Goal: Transaction & Acquisition: Purchase product/service

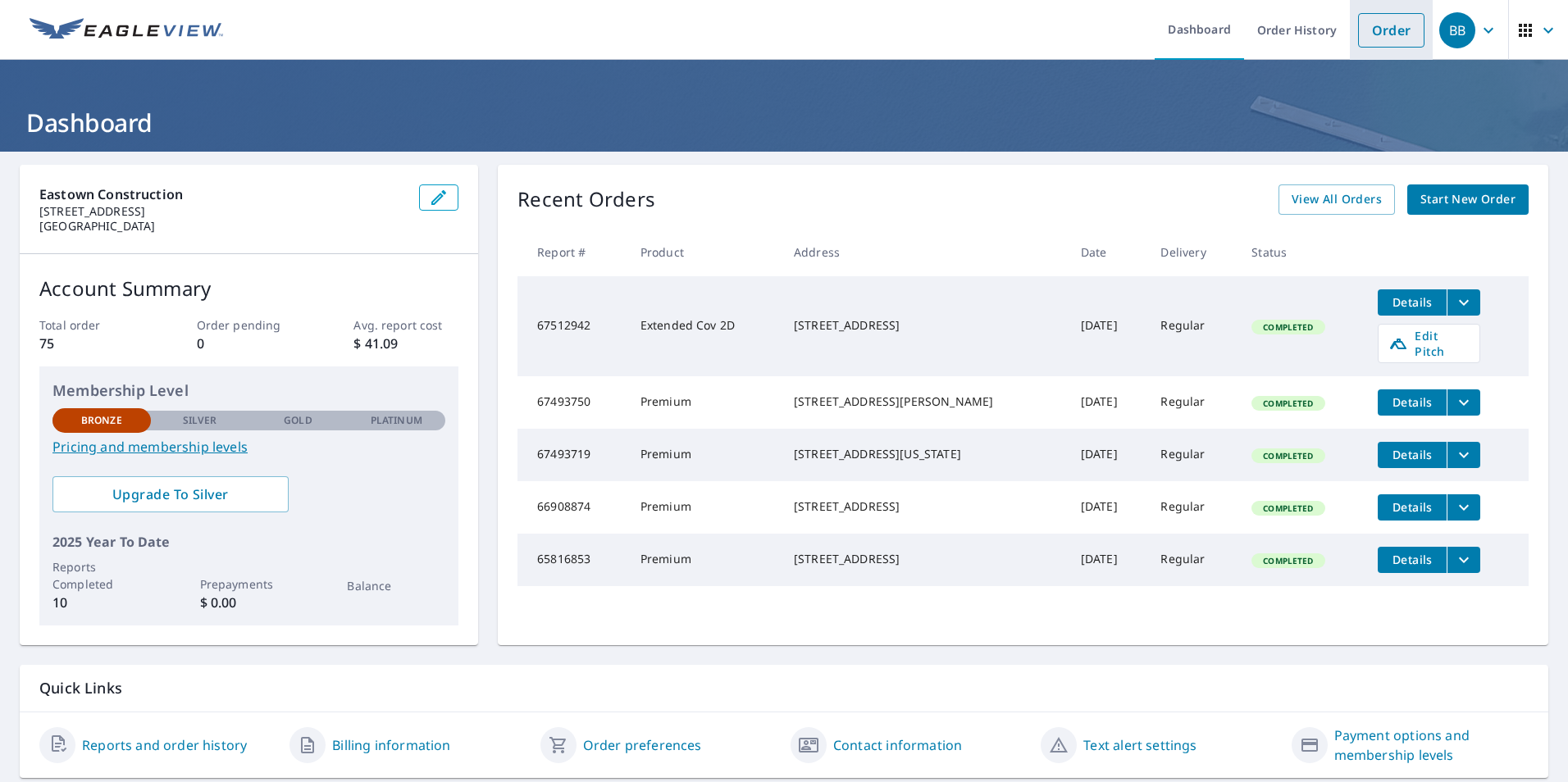
click at [1366, 34] on link "Order" at bounding box center [1391, 30] width 66 height 35
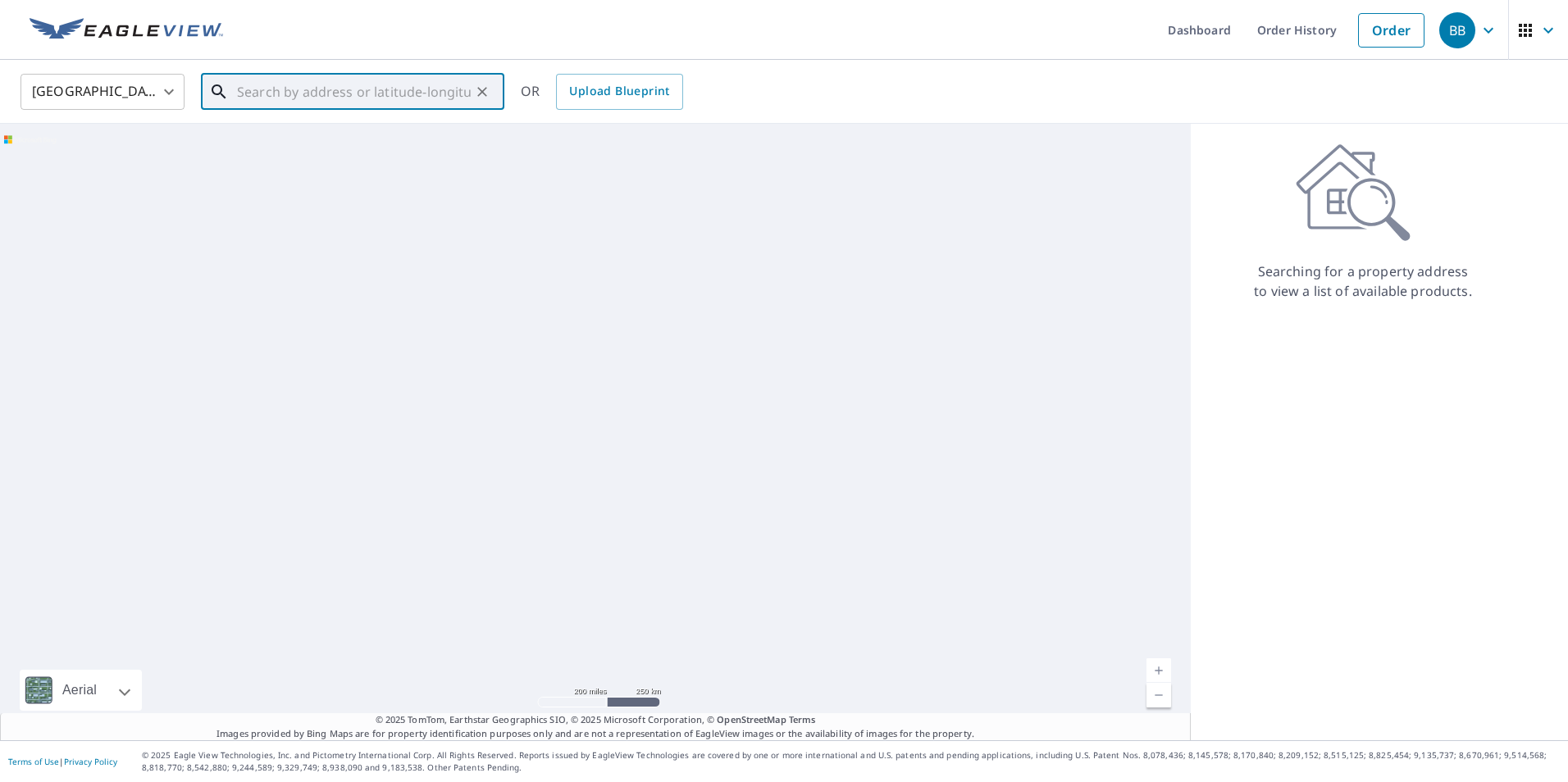
click at [435, 97] on input "text" at bounding box center [354, 91] width 234 height 46
paste input "[STREET_ADDRESS]"
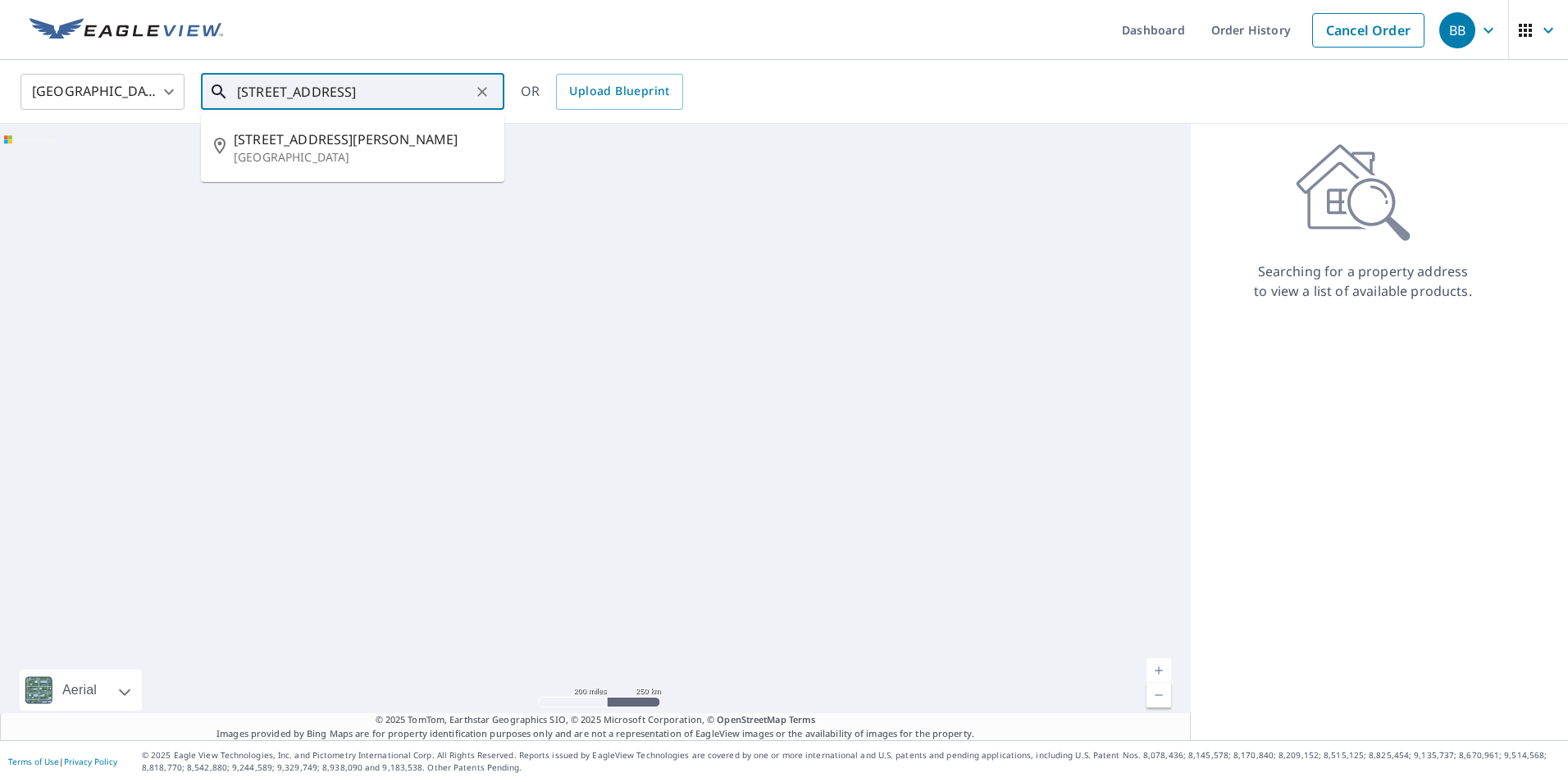
type input "[STREET_ADDRESS]"
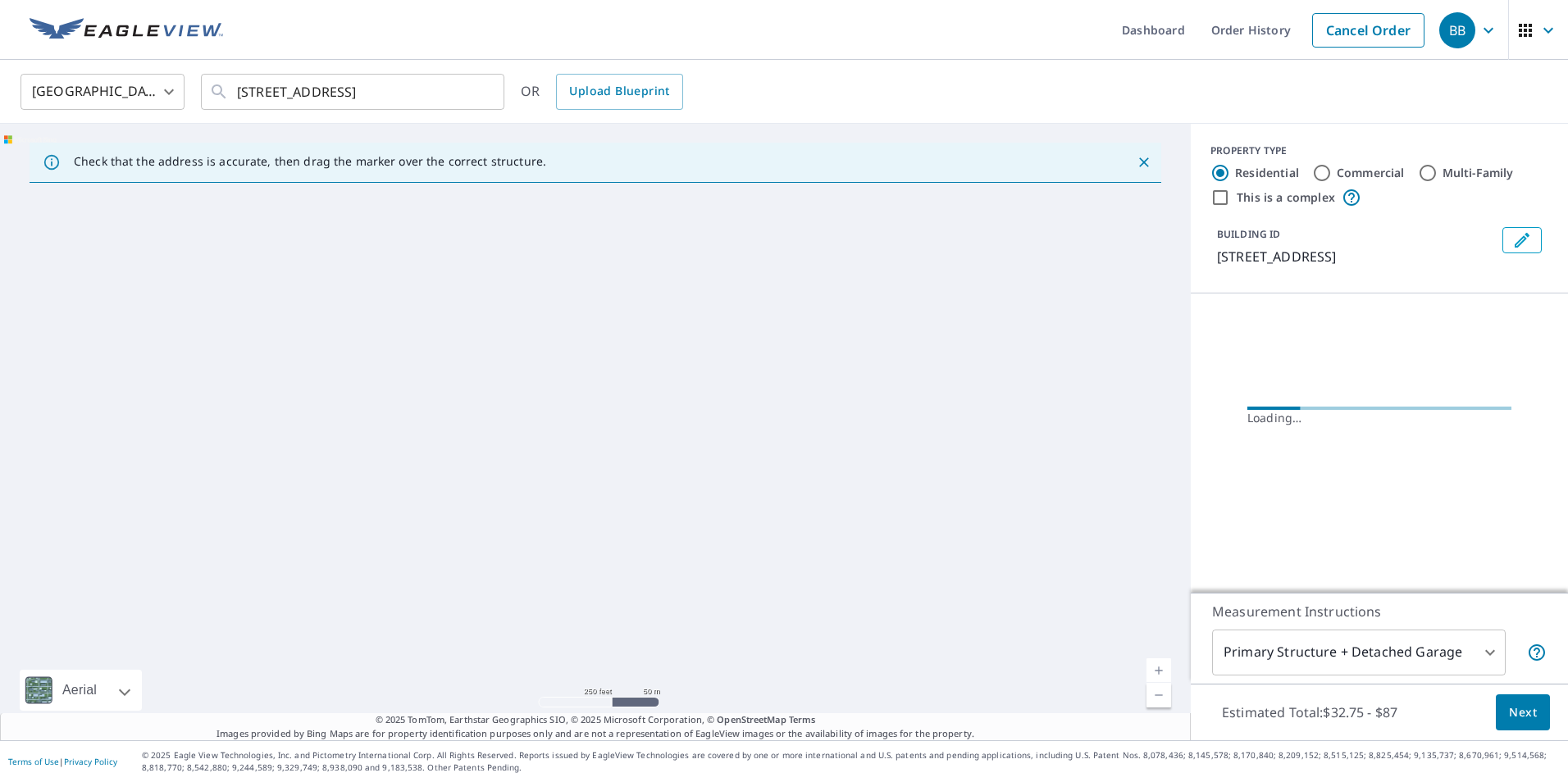
scroll to position [0, 0]
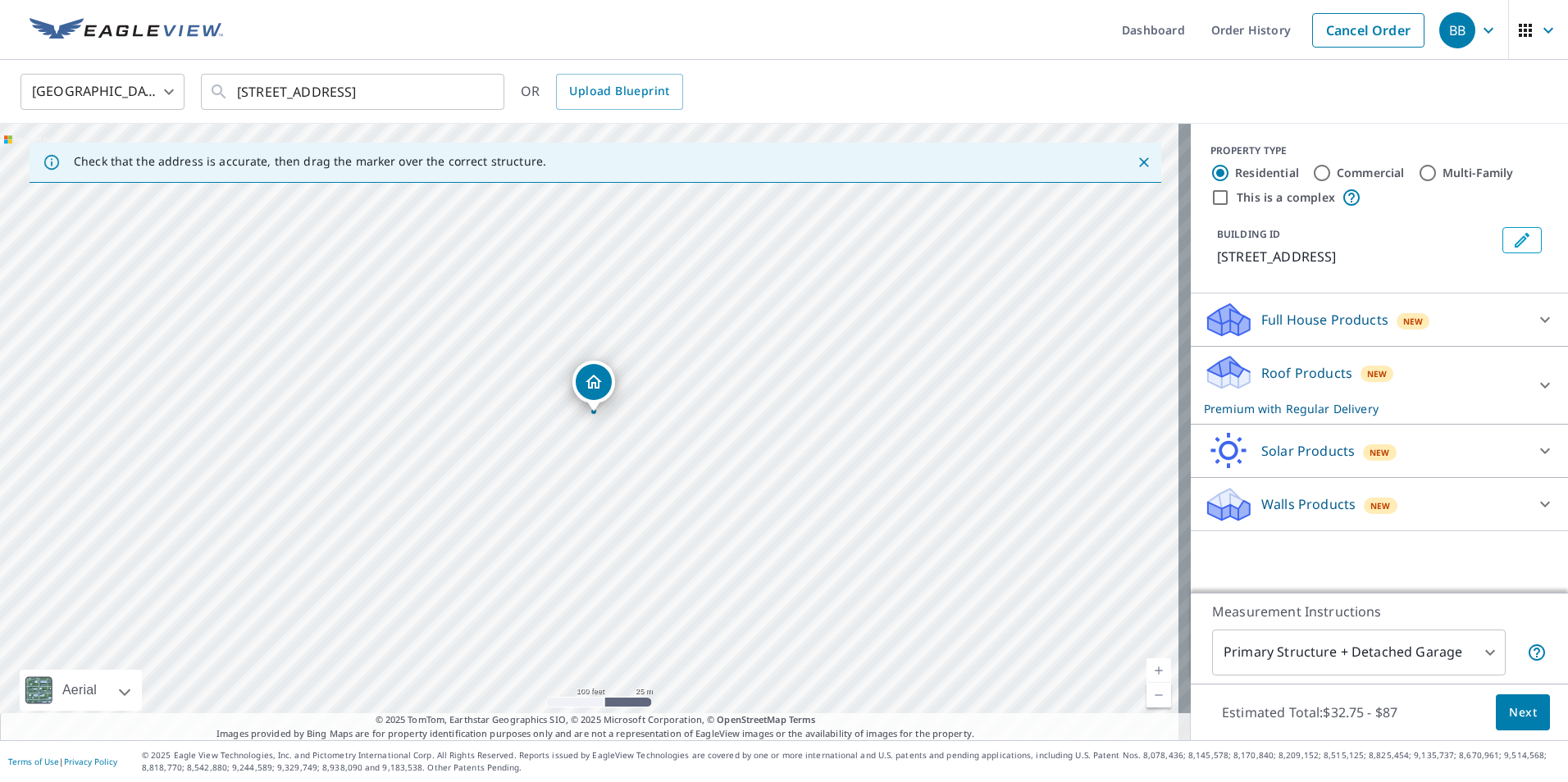
click at [1534, 395] on icon at bounding box center [1544, 386] width 20 height 20
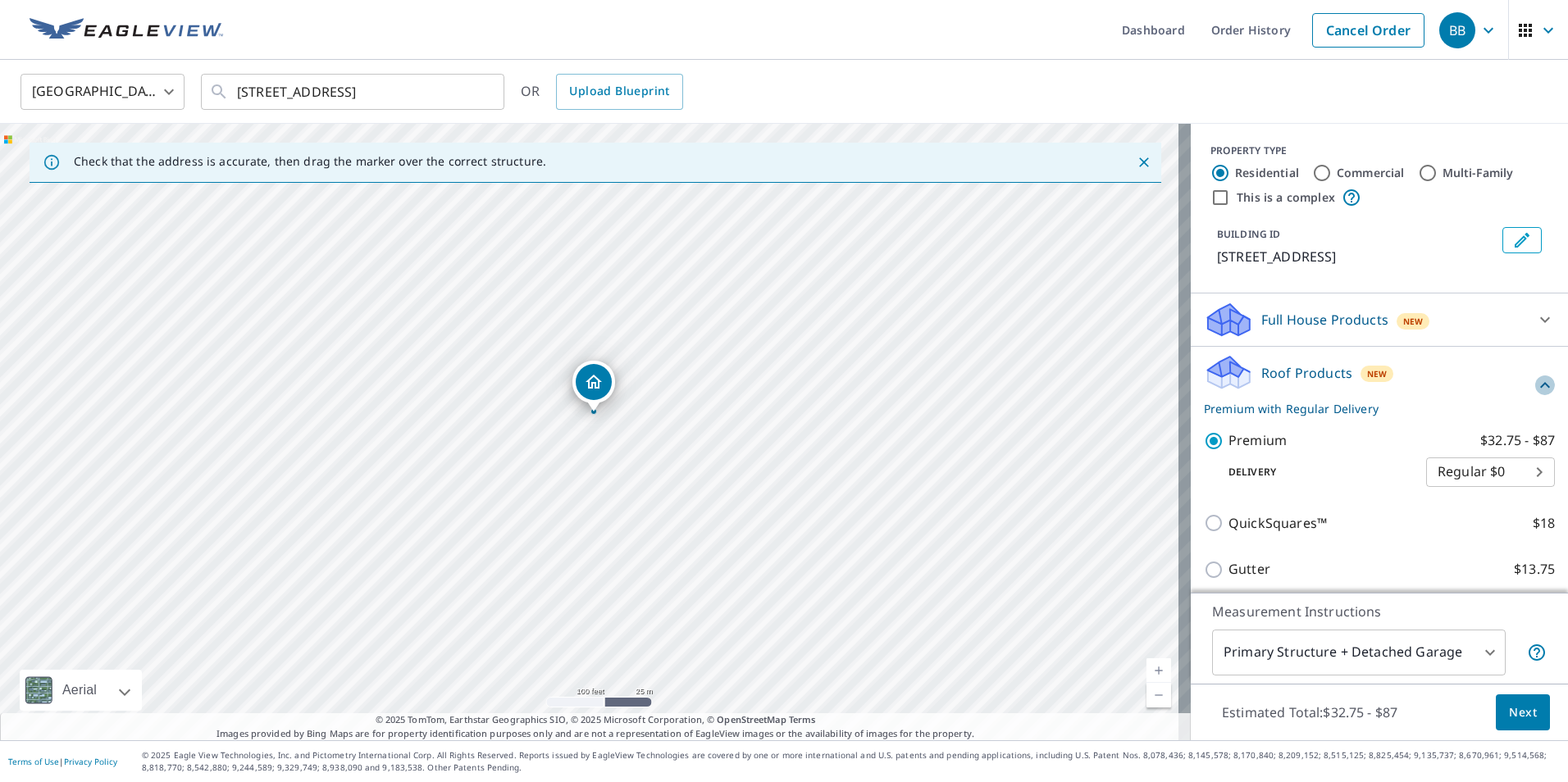
click at [1534, 395] on icon at bounding box center [1544, 386] width 20 height 20
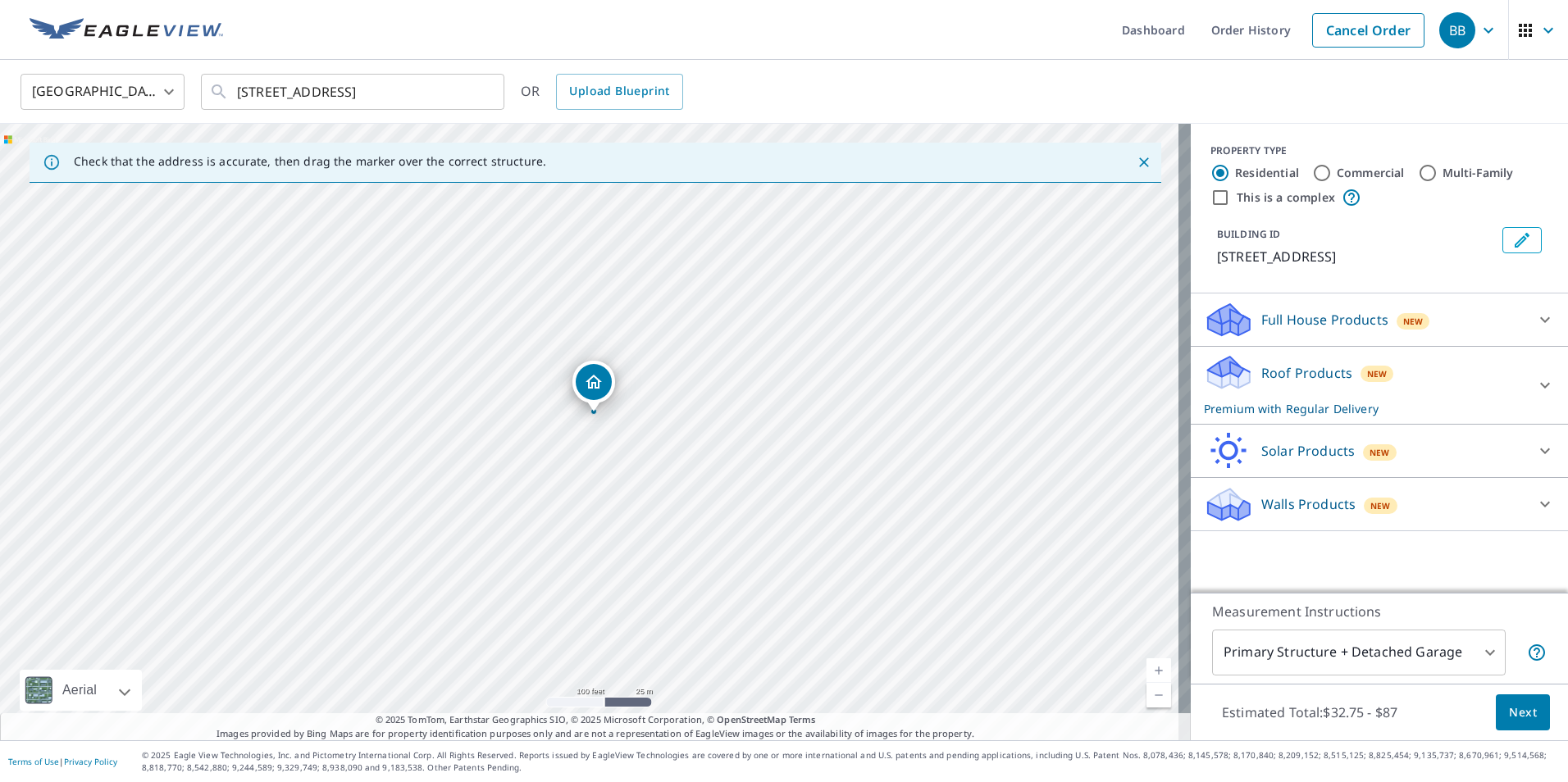
click at [1509, 717] on span "Next" at bounding box center [1522, 713] width 28 height 21
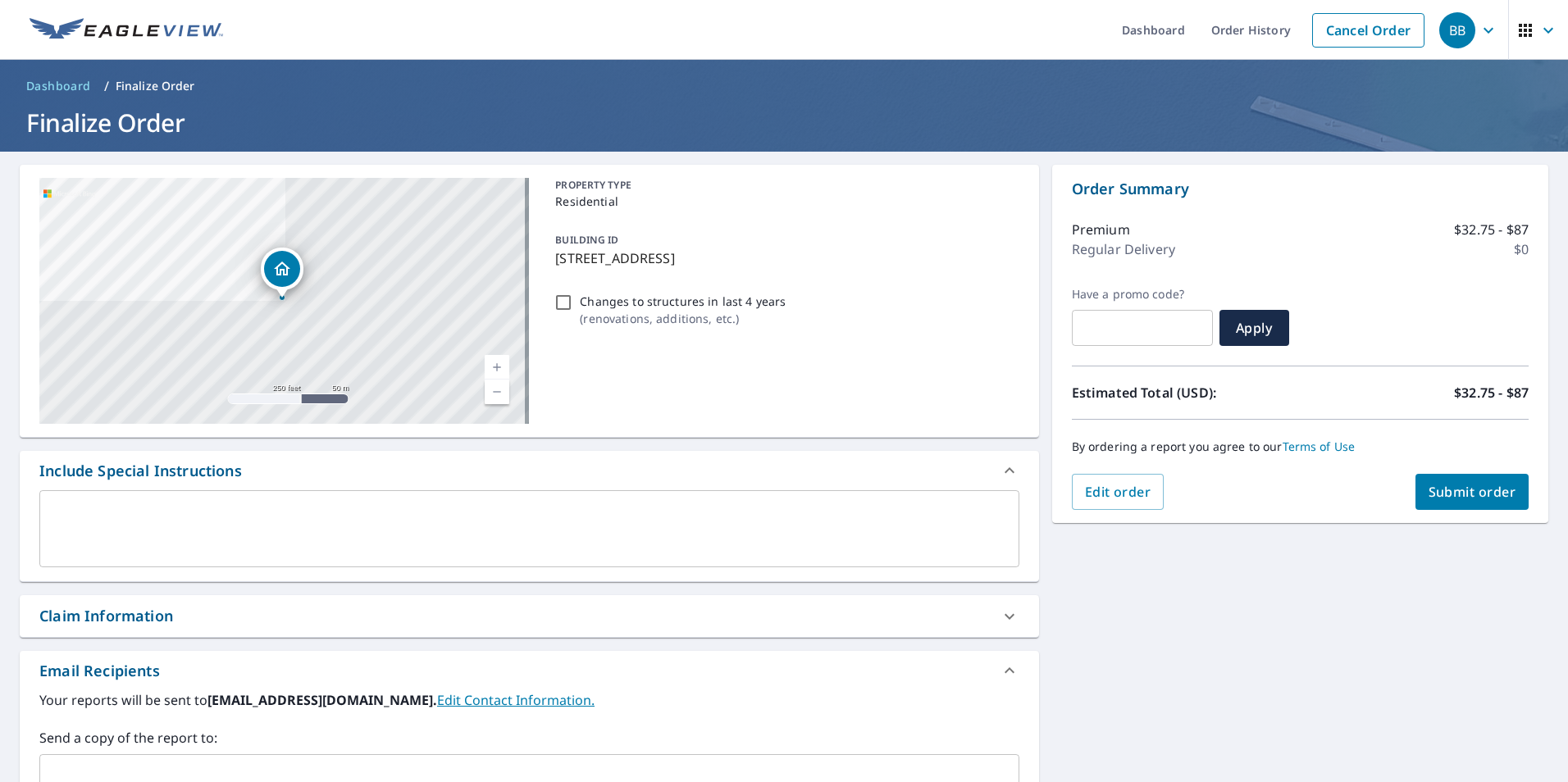
click at [1459, 492] on span "Submit order" at bounding box center [1472, 492] width 88 height 18
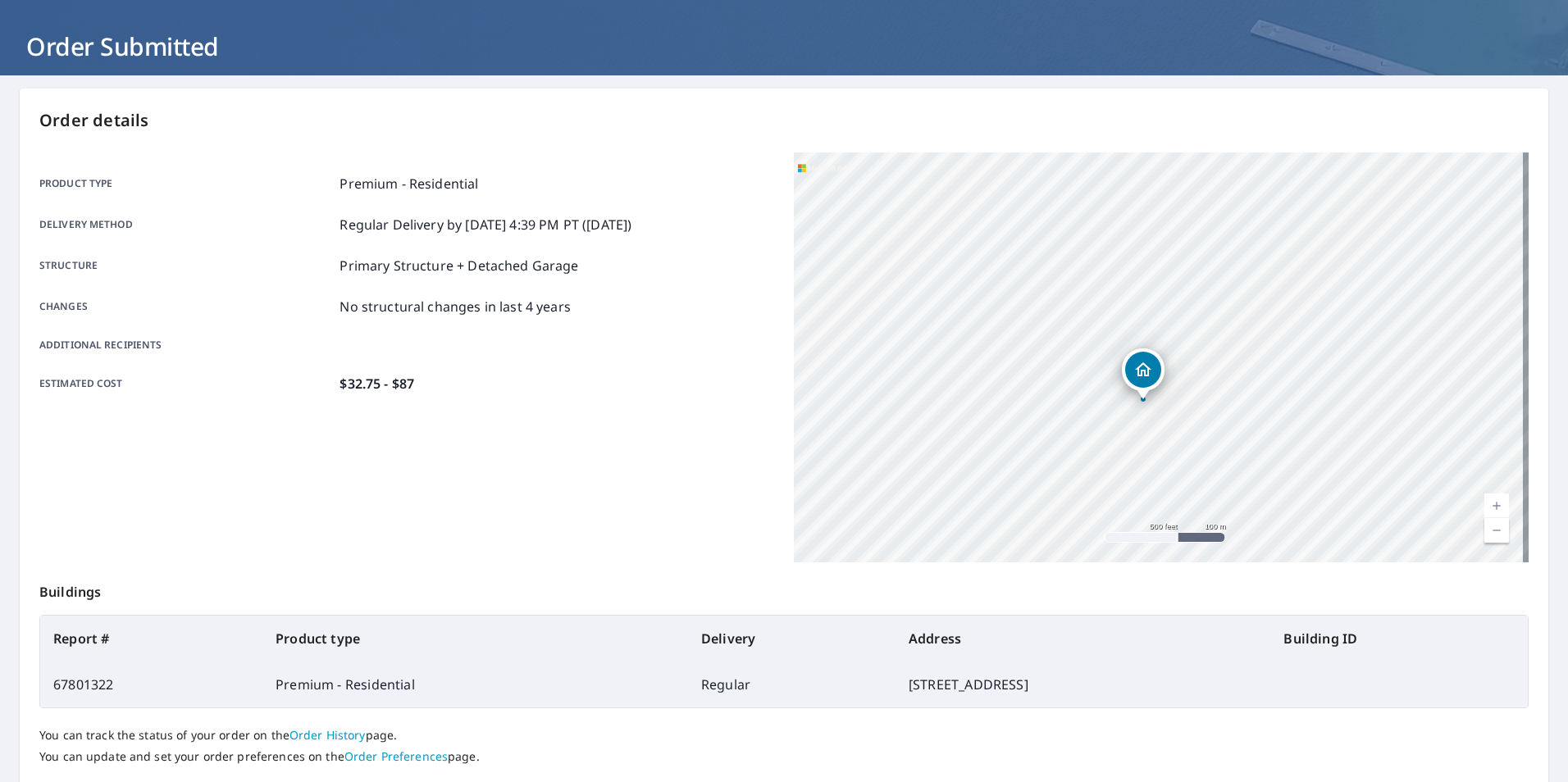
scroll to position [182, 0]
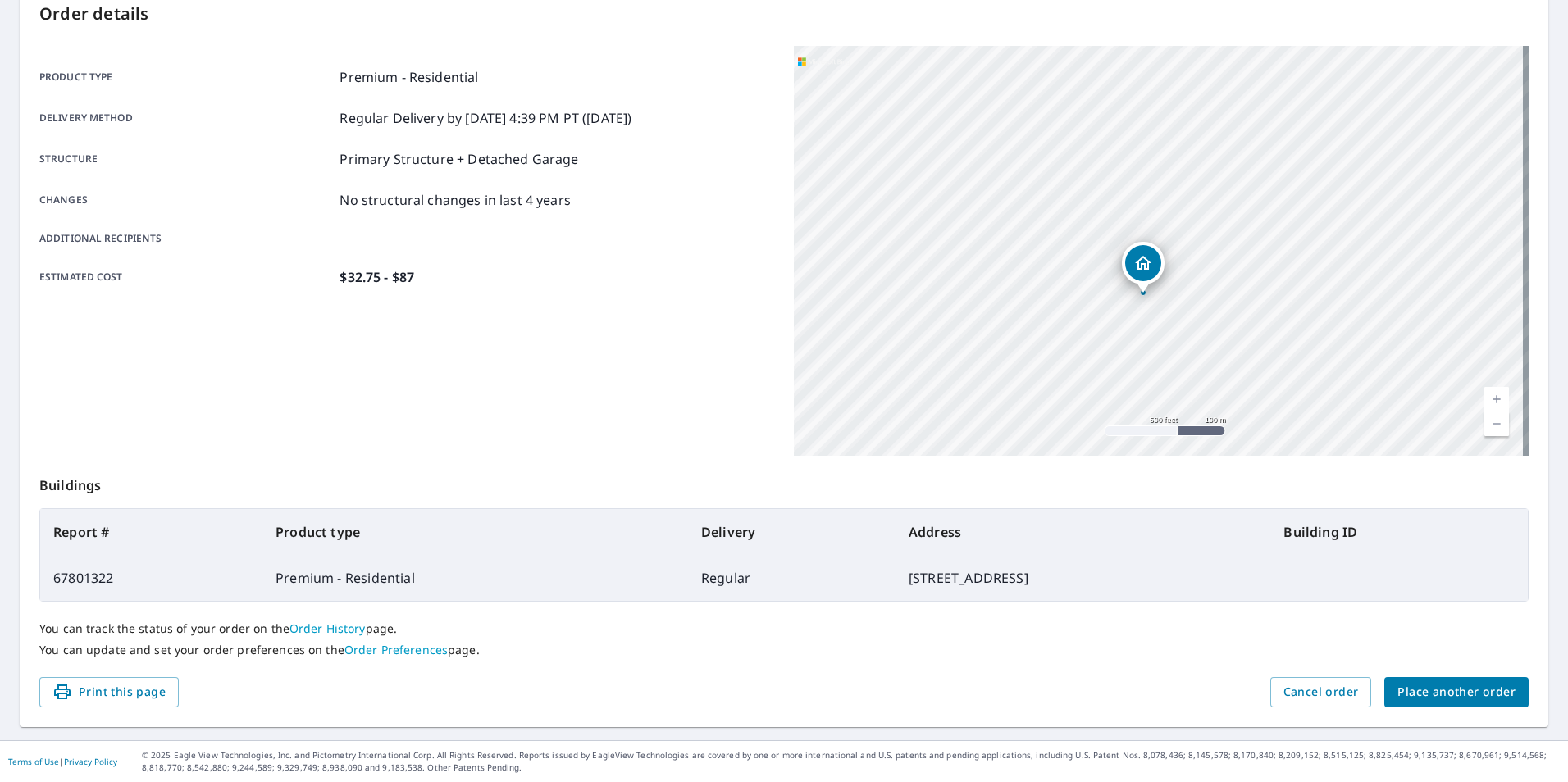
click at [1431, 692] on span "Place another order" at bounding box center [1456, 692] width 118 height 21
